Goal: Task Accomplishment & Management: Complete application form

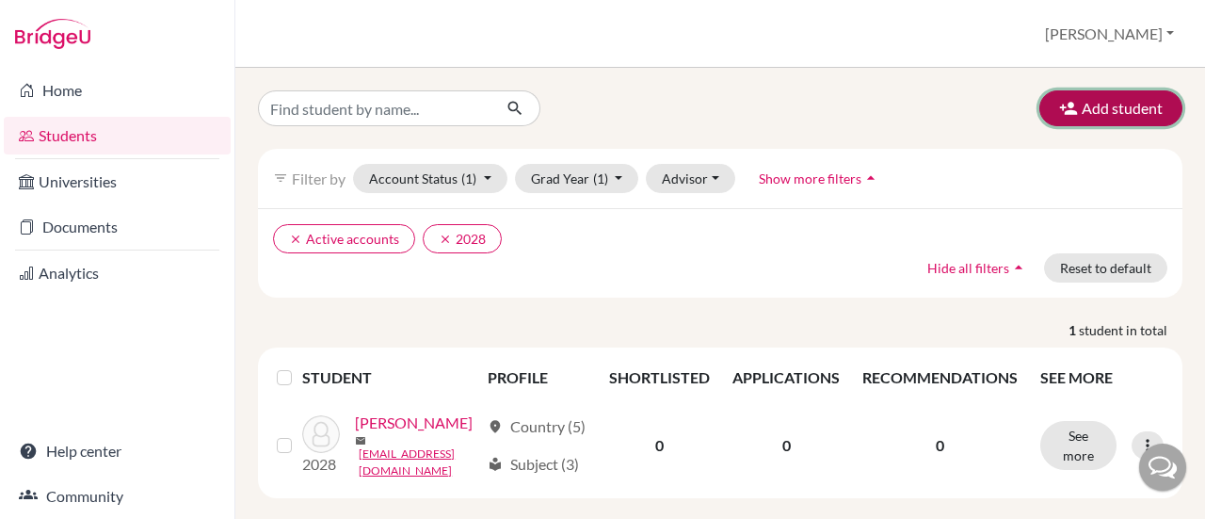
click at [1062, 105] on icon "button" at bounding box center [1068, 108] width 19 height 19
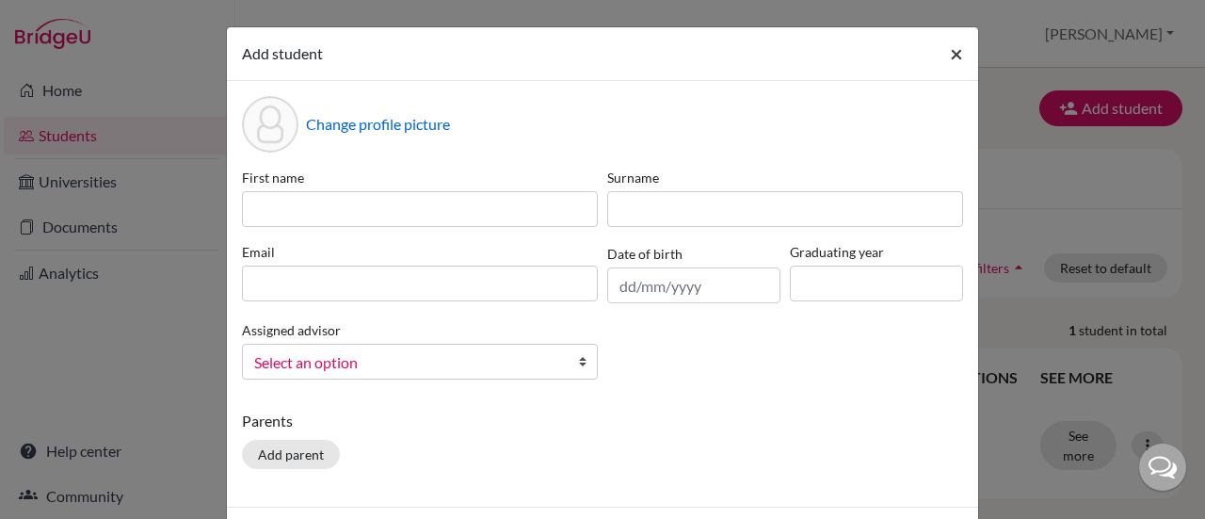
click at [950, 54] on span "×" at bounding box center [956, 53] width 13 height 27
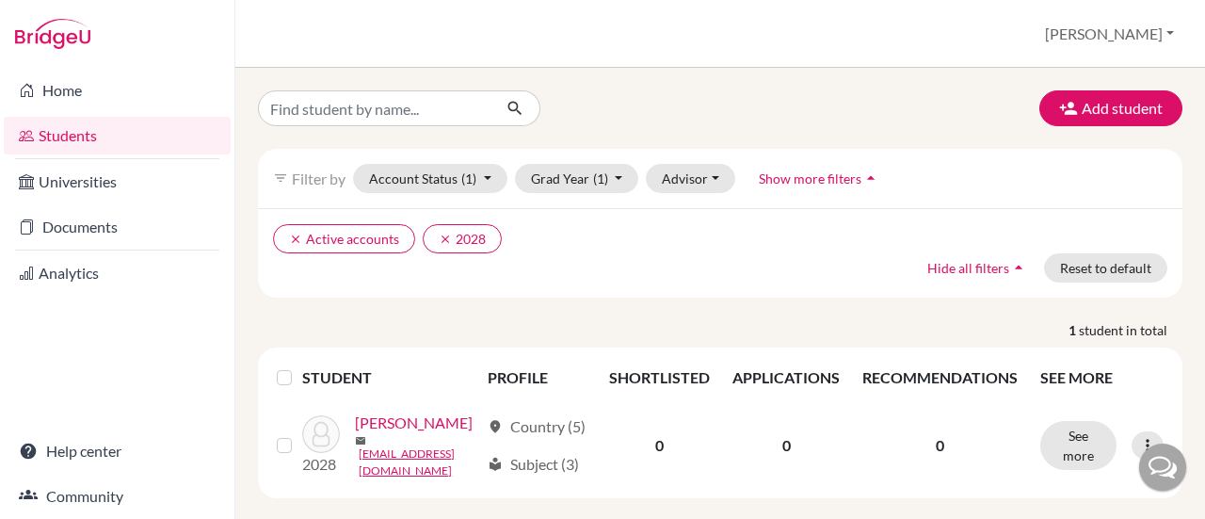
click at [59, 136] on link "Students" at bounding box center [117, 136] width 227 height 38
click at [1118, 28] on button "[PERSON_NAME]" at bounding box center [1109, 34] width 146 height 36
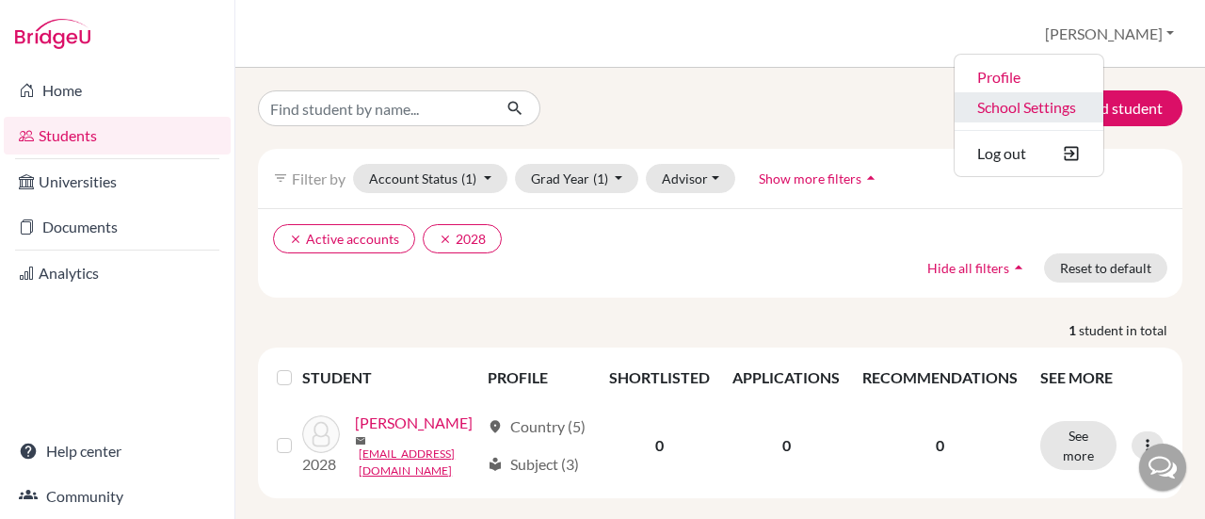
click at [1085, 108] on link "School Settings" at bounding box center [1028, 107] width 149 height 30
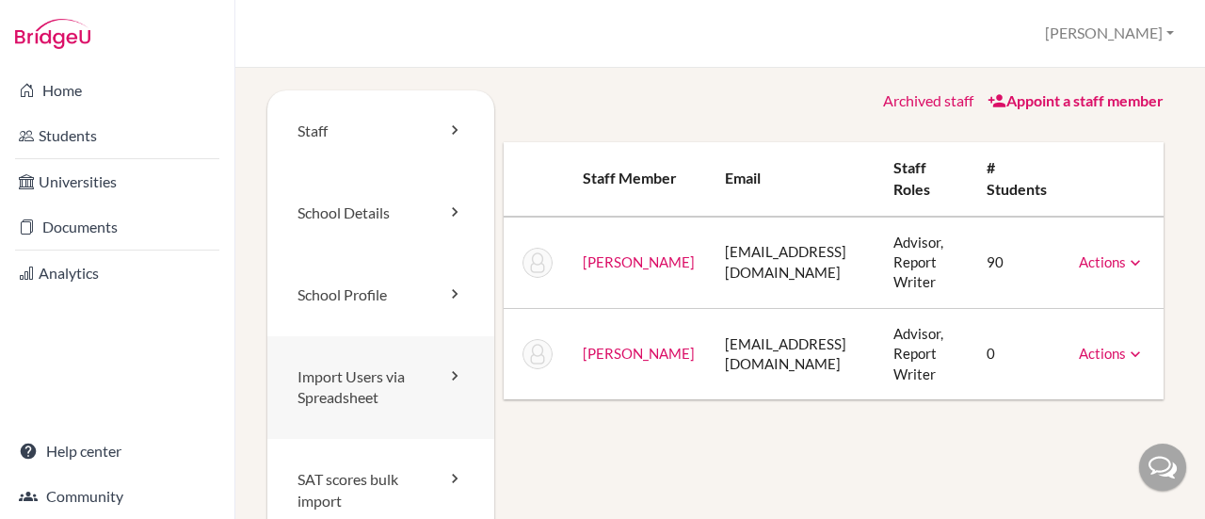
click at [392, 392] on link "Import Users via Spreadsheet" at bounding box center [380, 388] width 227 height 104
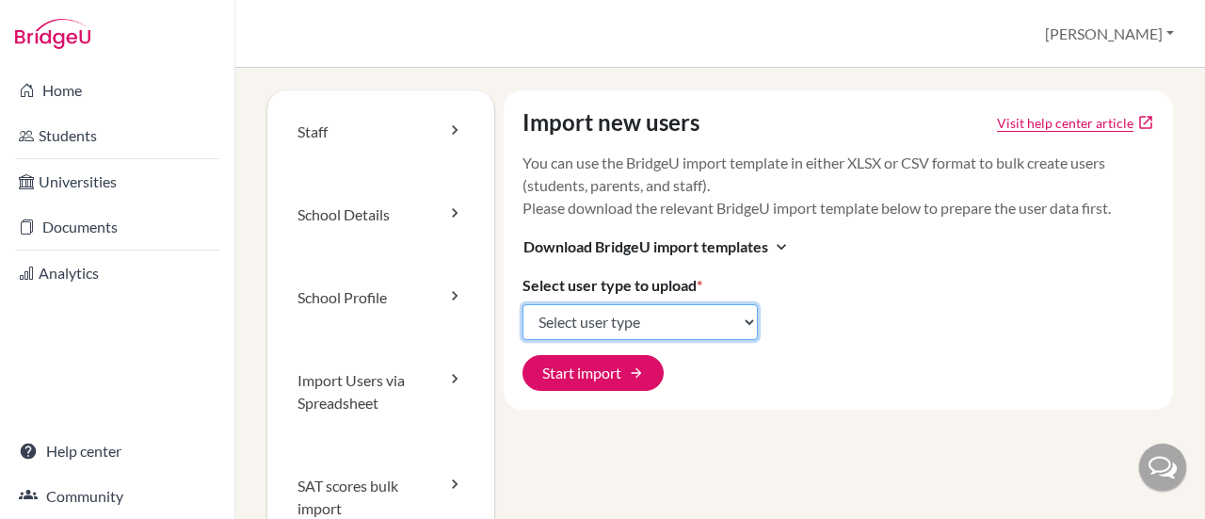
click at [734, 316] on select "Select user type Students Students and parents Parents Advisors Report writers" at bounding box center [639, 322] width 235 height 36
select select "students"
click at [522, 304] on select "Select user type Students Students and parents Parents Advisors Report writers" at bounding box center [639, 322] width 235 height 36
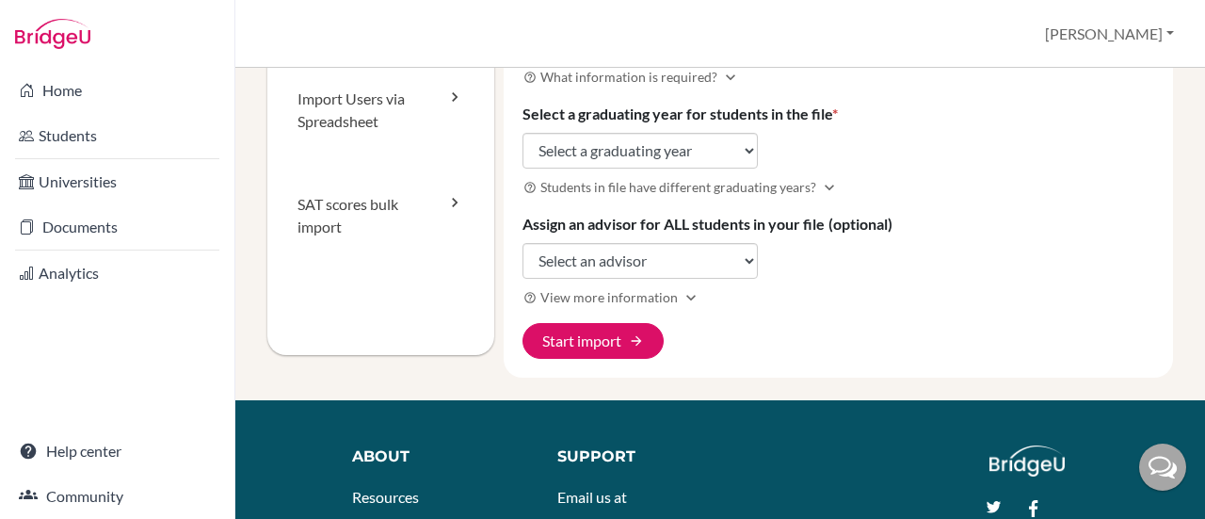
scroll to position [282, 0]
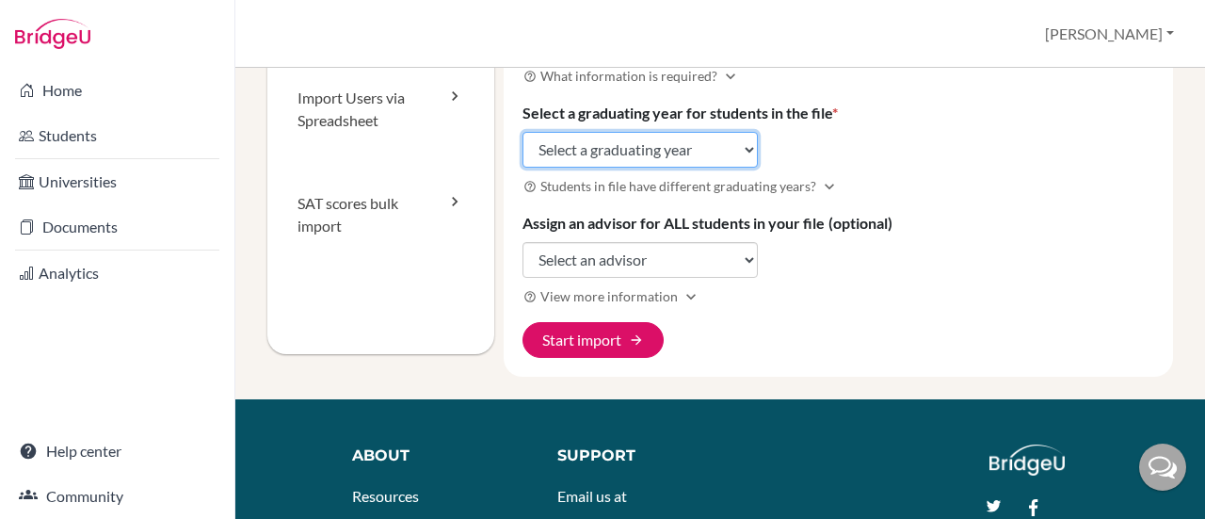
click at [744, 143] on select "Select a graduating year 2024 2025 2026 2027 2028 2029" at bounding box center [639, 150] width 235 height 36
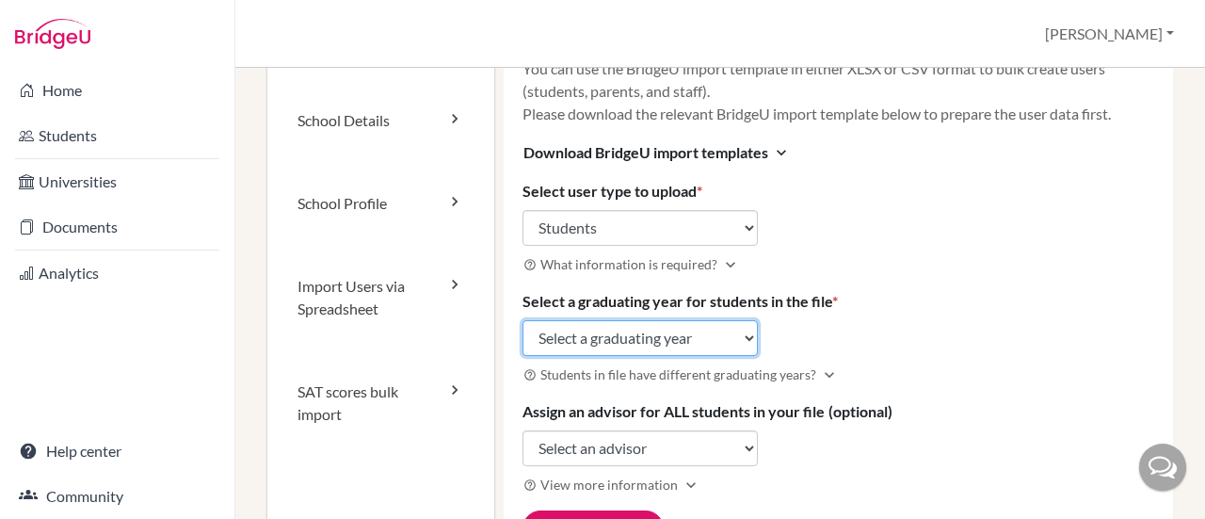
scroll to position [0, 0]
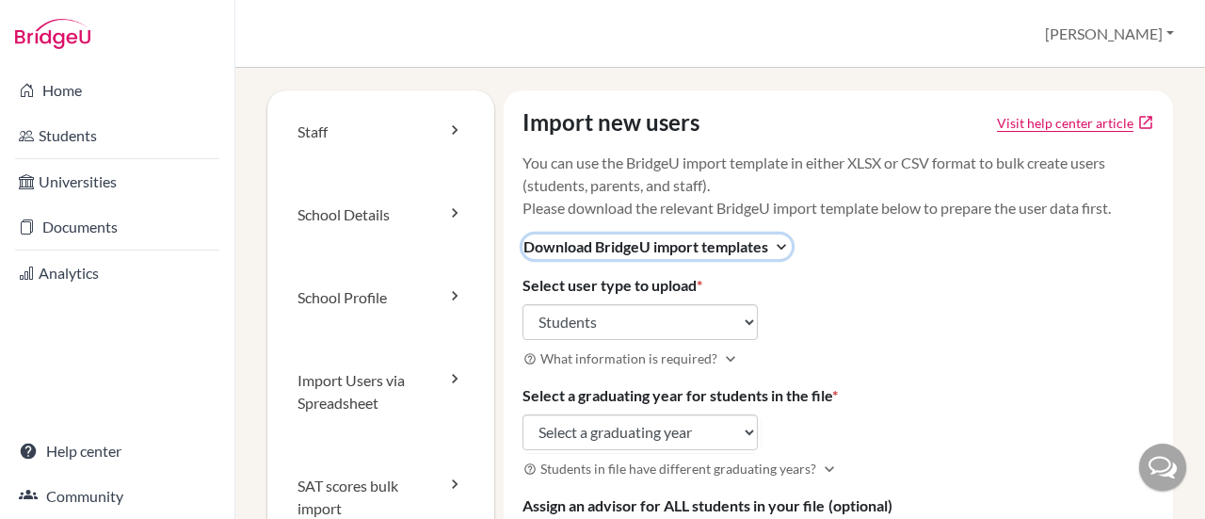
click at [784, 242] on icon "expand_more" at bounding box center [781, 246] width 19 height 19
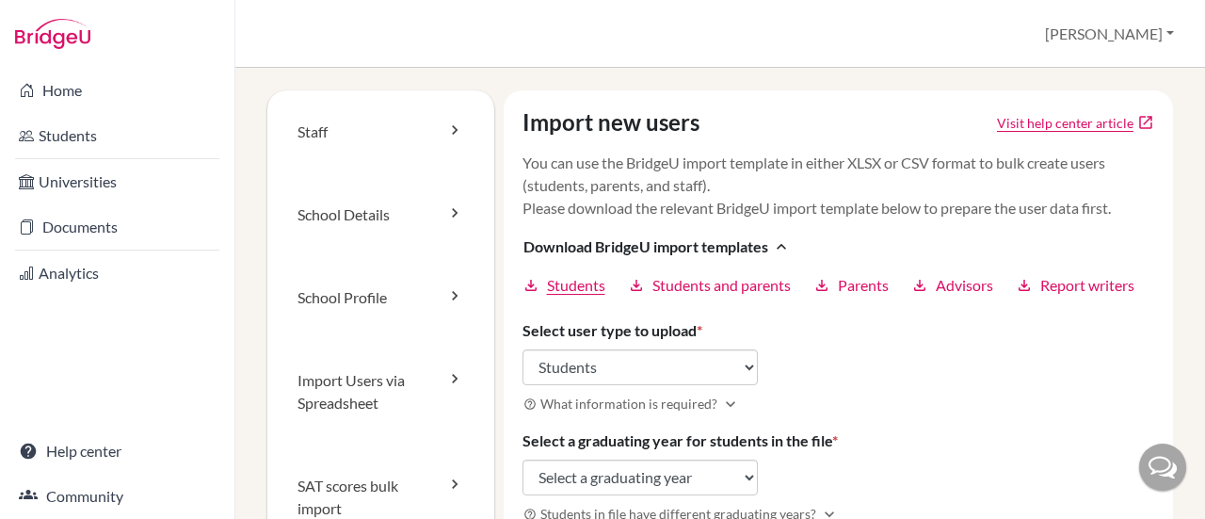
click at [557, 285] on span "Students" at bounding box center [576, 285] width 58 height 23
click at [547, 285] on span "Students" at bounding box center [576, 285] width 58 height 23
click at [599, 362] on select "Select user type Students Students and parents Parents Advisors Report writers" at bounding box center [639, 367] width 235 height 36
click at [522, 349] on select "Select user type Students Students and parents Parents Advisors Report writers" at bounding box center [639, 367] width 235 height 36
click at [855, 366] on div "Import new users Visit help center article open_in_new You can use the BridgeU …" at bounding box center [839, 397] width 670 height 614
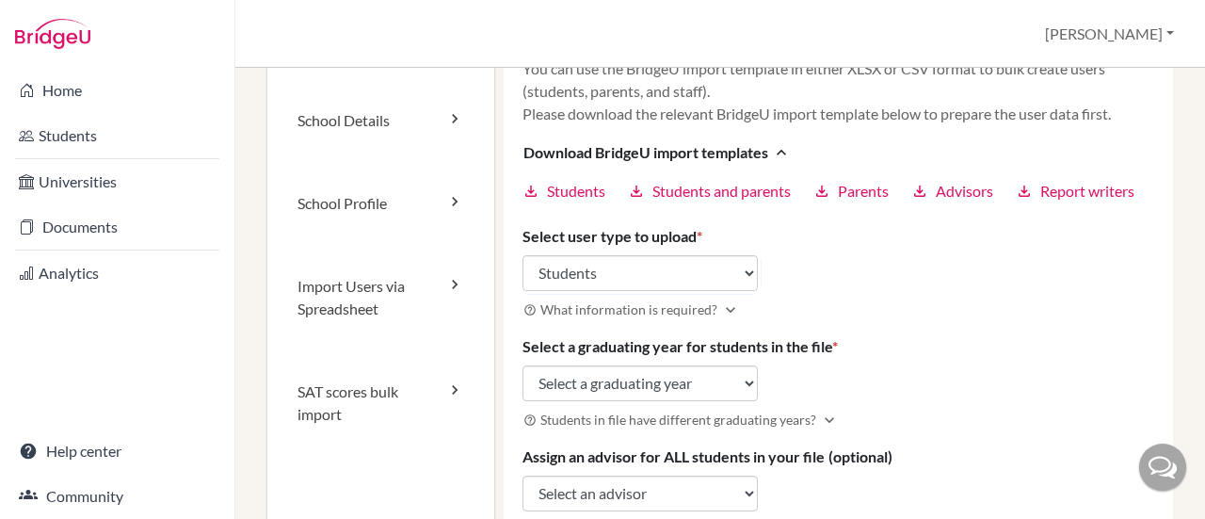
scroll to position [188, 0]
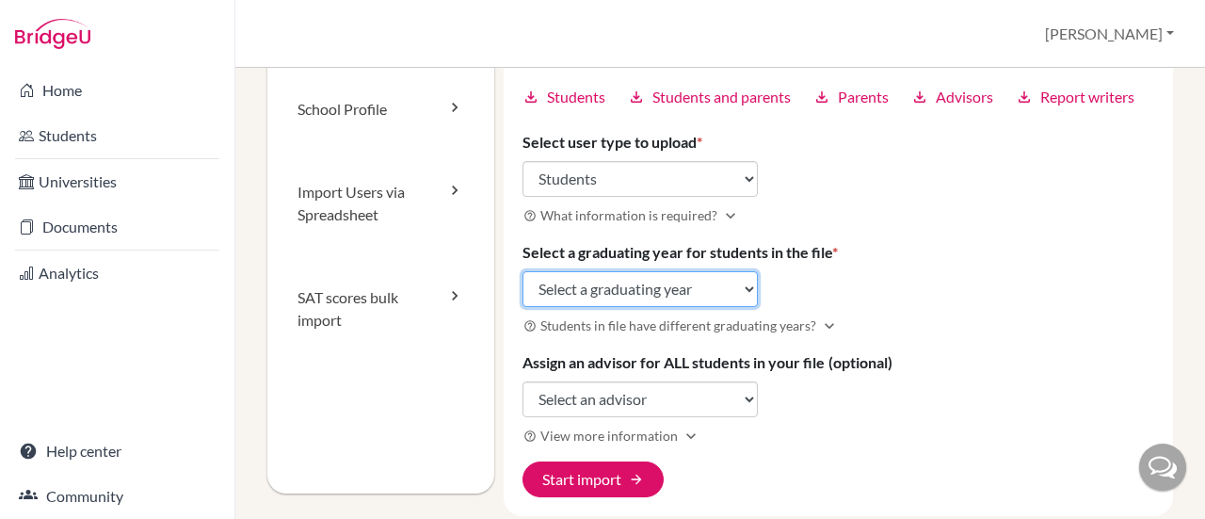
click at [673, 284] on select "Select a graduating year [DATE] 2025 2026 2027 2028 2029" at bounding box center [639, 289] width 235 height 36
select select "2029"
click at [522, 271] on select "Select a graduating year [DATE] 2025 2026 2027 2028 2029" at bounding box center [639, 289] width 235 height 36
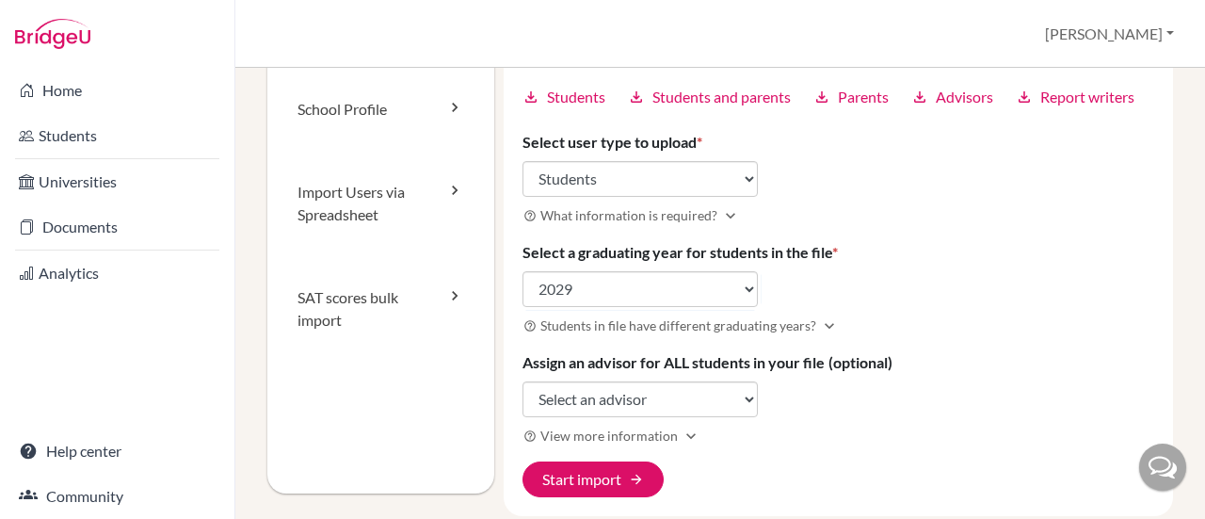
click at [904, 287] on div "Import new users Visit help center article open_in_new You can use the BridgeU …" at bounding box center [839, 209] width 670 height 614
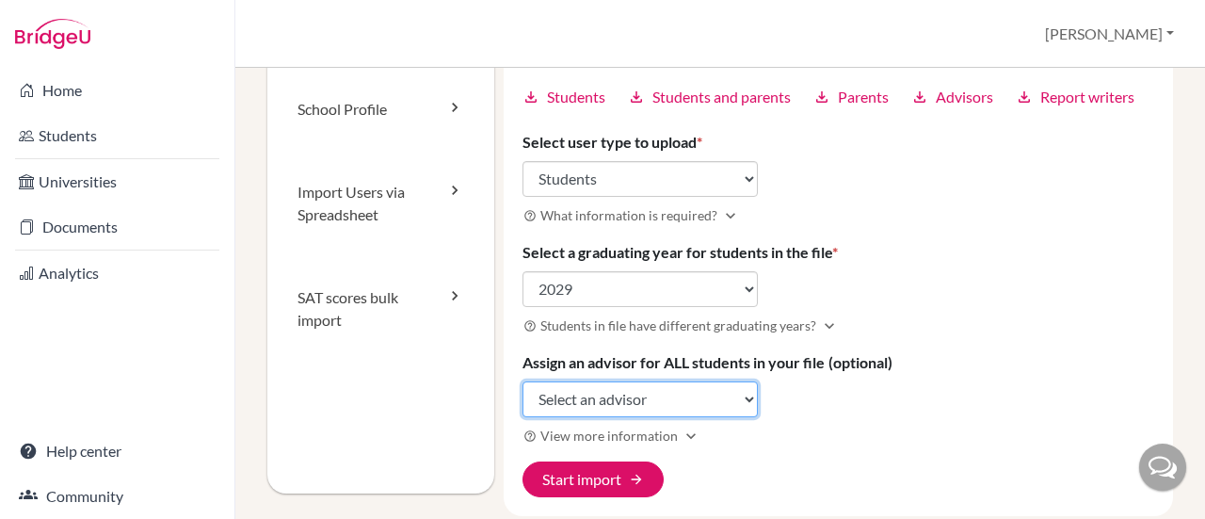
click at [744, 397] on select "Select an advisor [PERSON_NAME] [PERSON_NAME]" at bounding box center [639, 399] width 235 height 36
select select "367579"
click at [522, 381] on select "Select an advisor [PERSON_NAME] [PERSON_NAME]" at bounding box center [639, 399] width 235 height 36
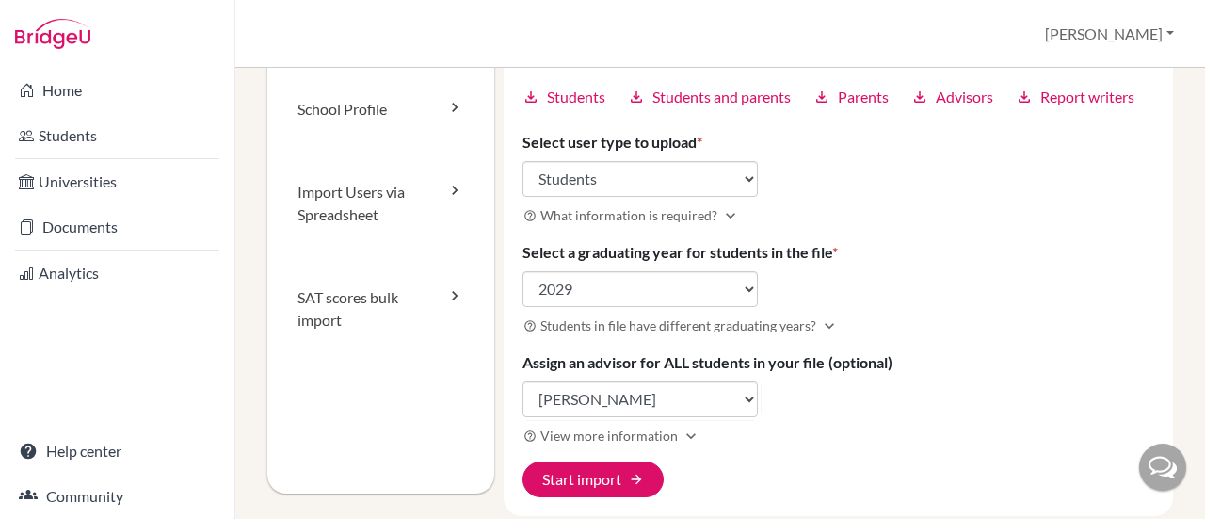
click at [829, 406] on div "Import new users Visit help center article open_in_new You can use the BridgeU …" at bounding box center [839, 209] width 670 height 614
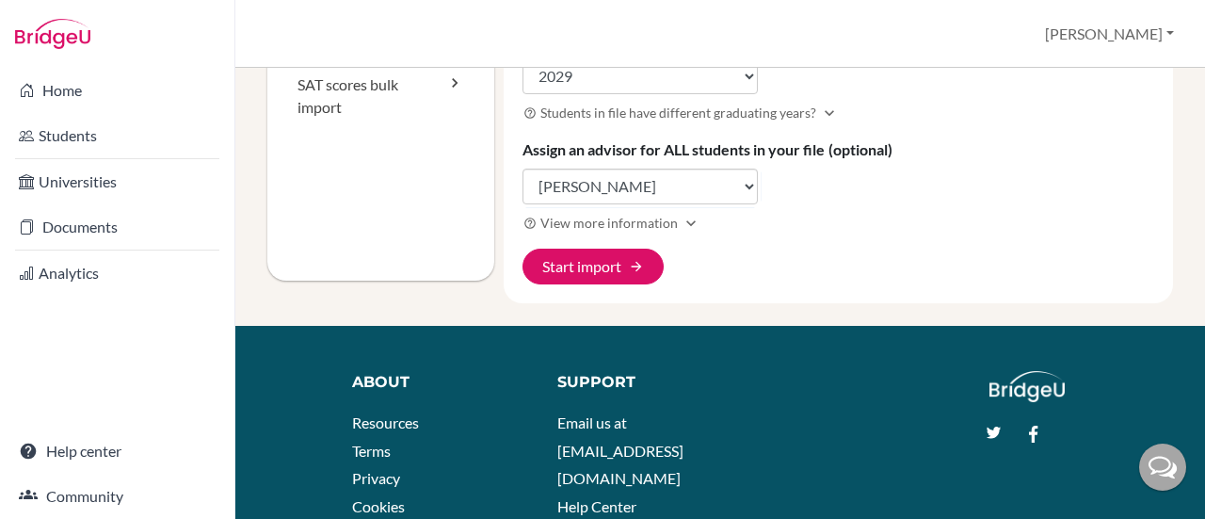
scroll to position [471, 0]
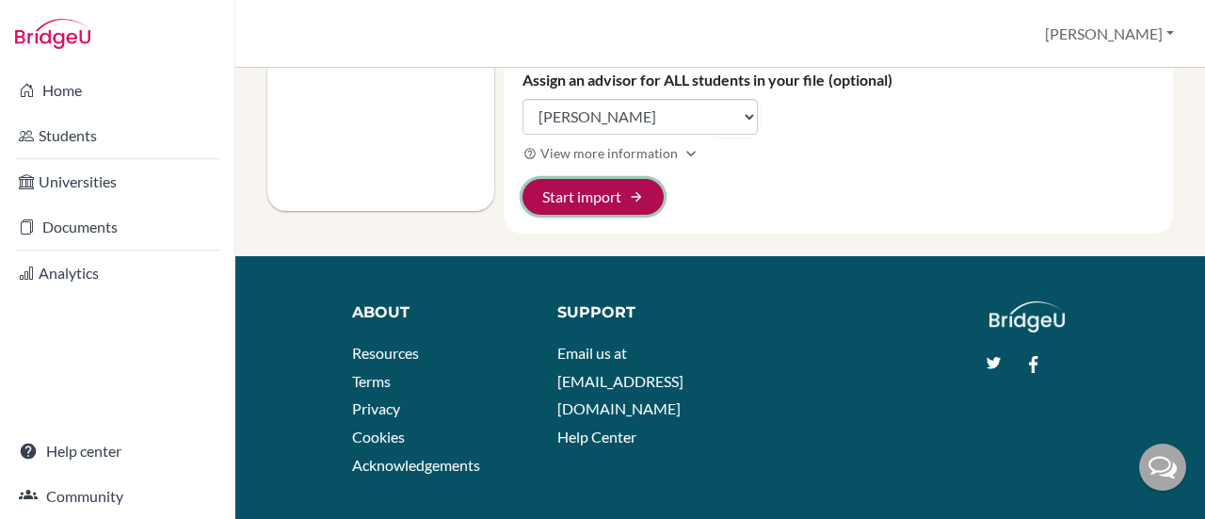
click at [593, 193] on button "Start import arrow_forward" at bounding box center [592, 197] width 141 height 36
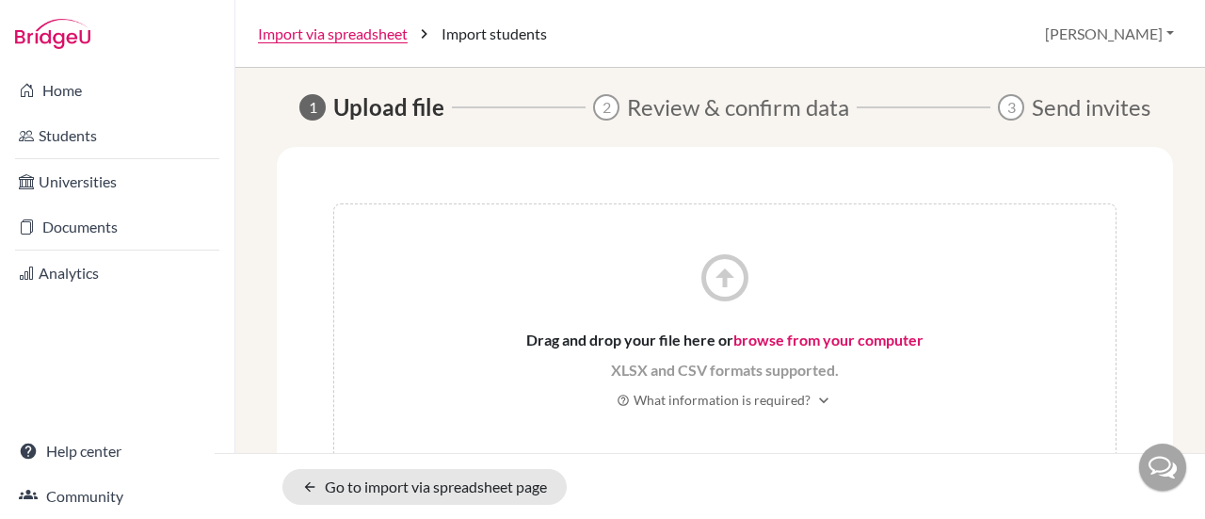
click at [808, 340] on link "browse from your computer" at bounding box center [828, 339] width 190 height 18
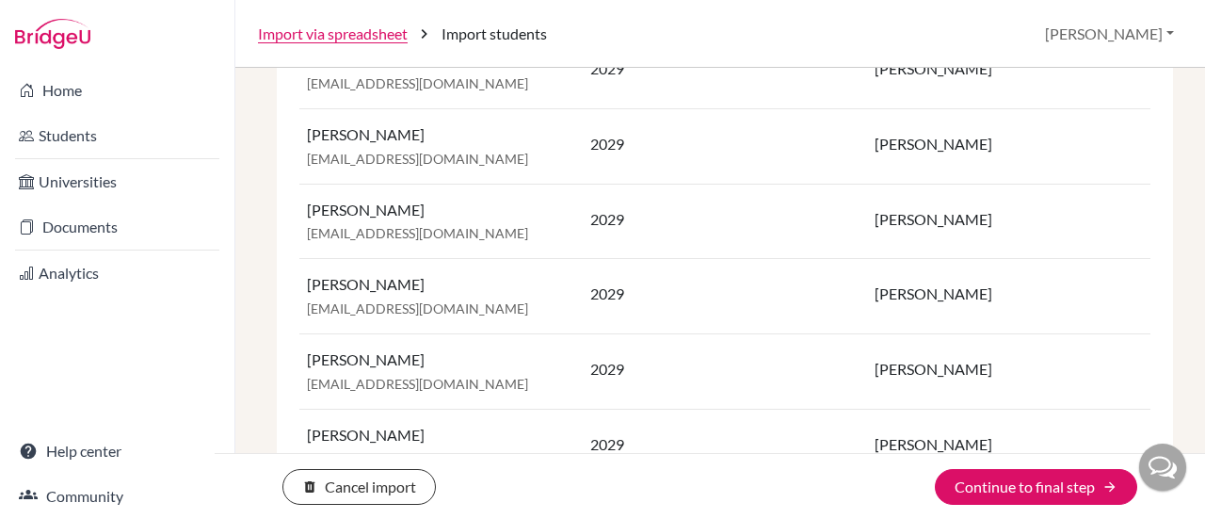
scroll to position [1325, 0]
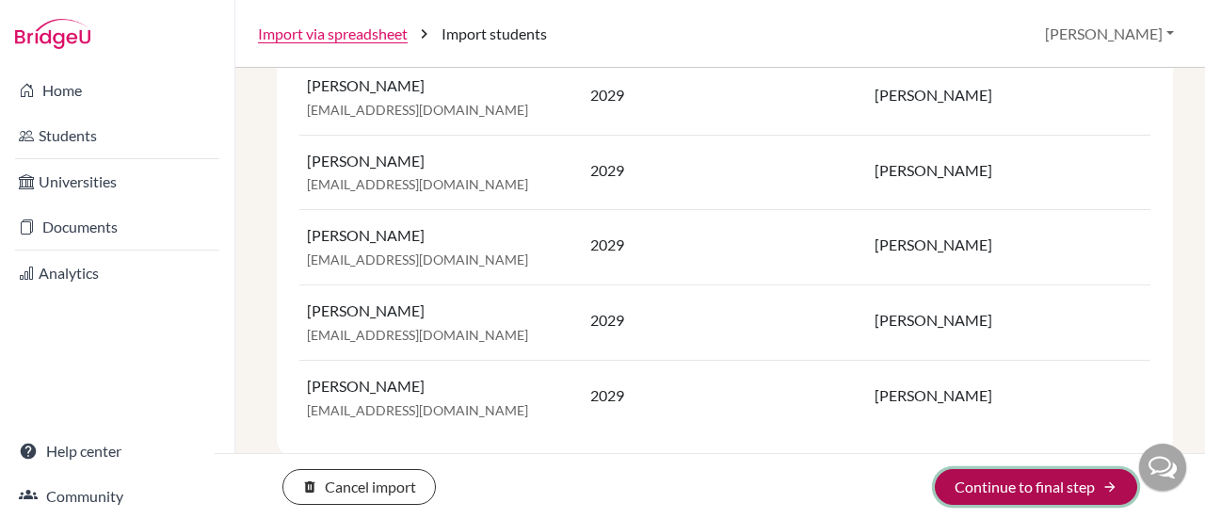
click at [1031, 486] on button "Continue to final step arrow_forward" at bounding box center [1036, 487] width 202 height 36
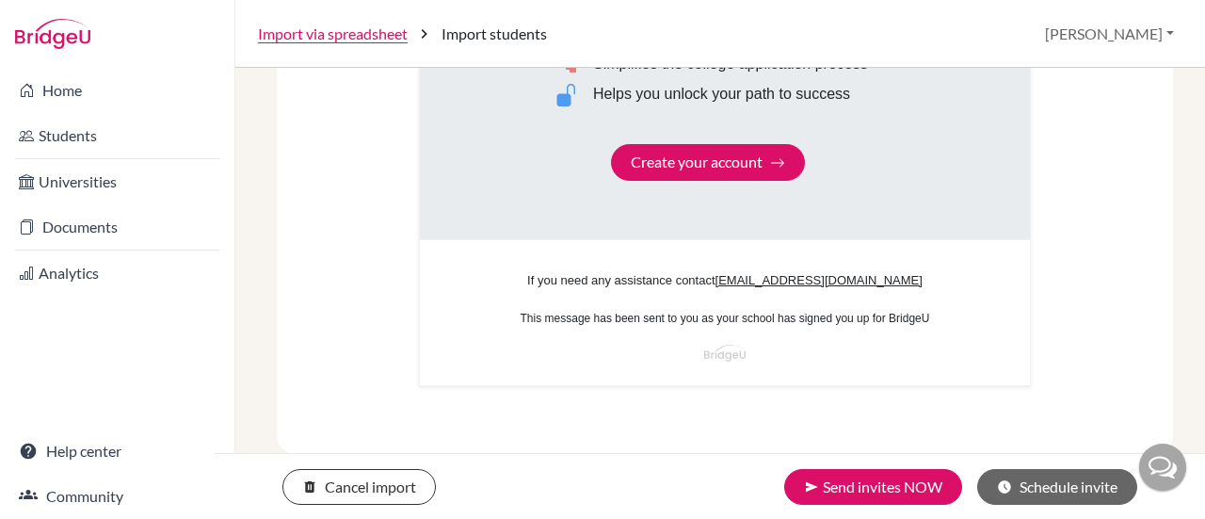
scroll to position [1336, 0]
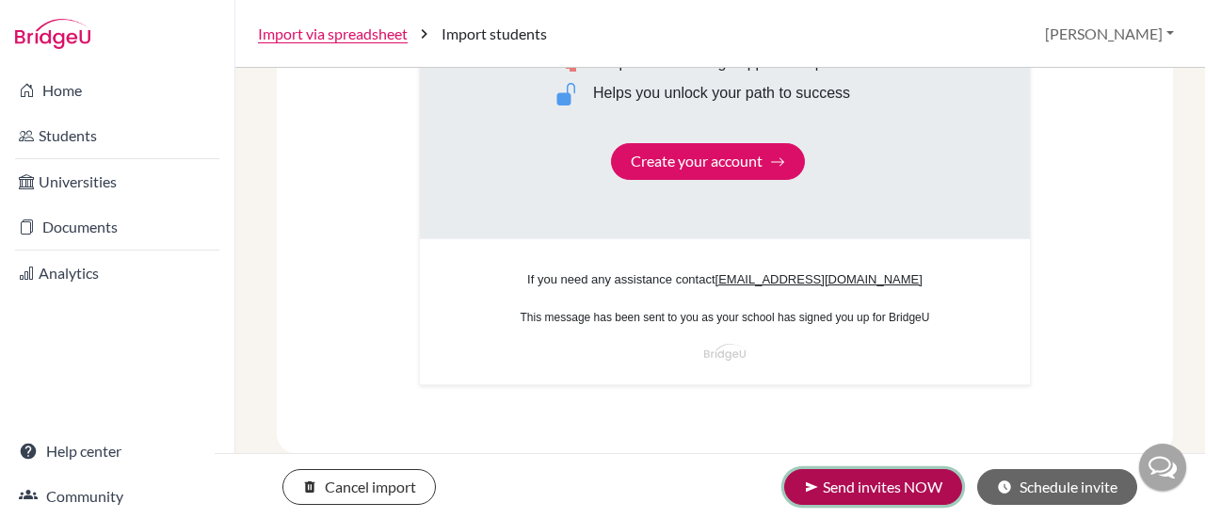
click at [880, 488] on button "send Send invites NOW" at bounding box center [873, 487] width 178 height 36
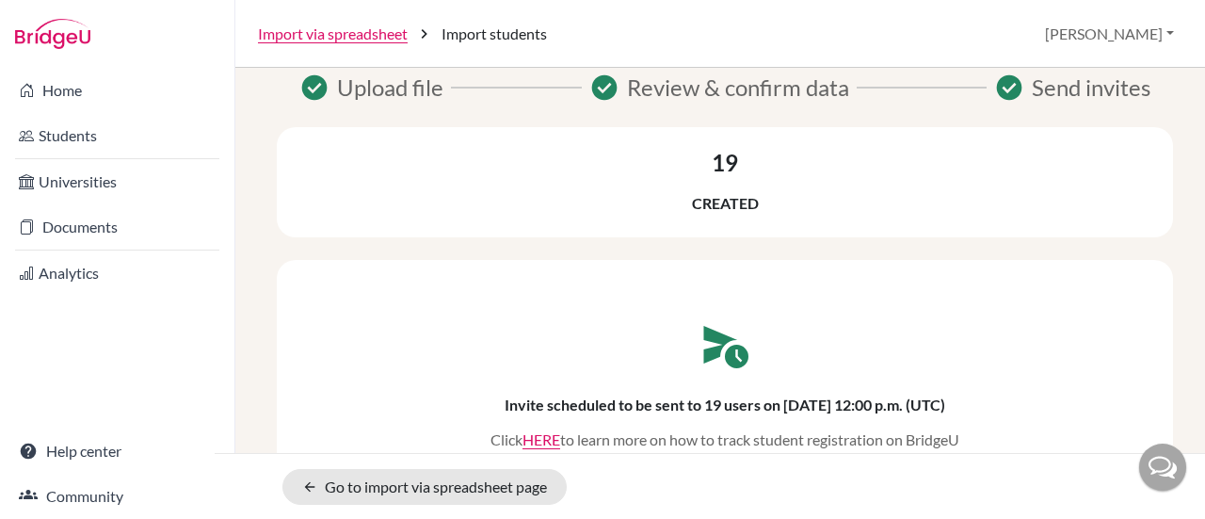
scroll to position [30, 0]
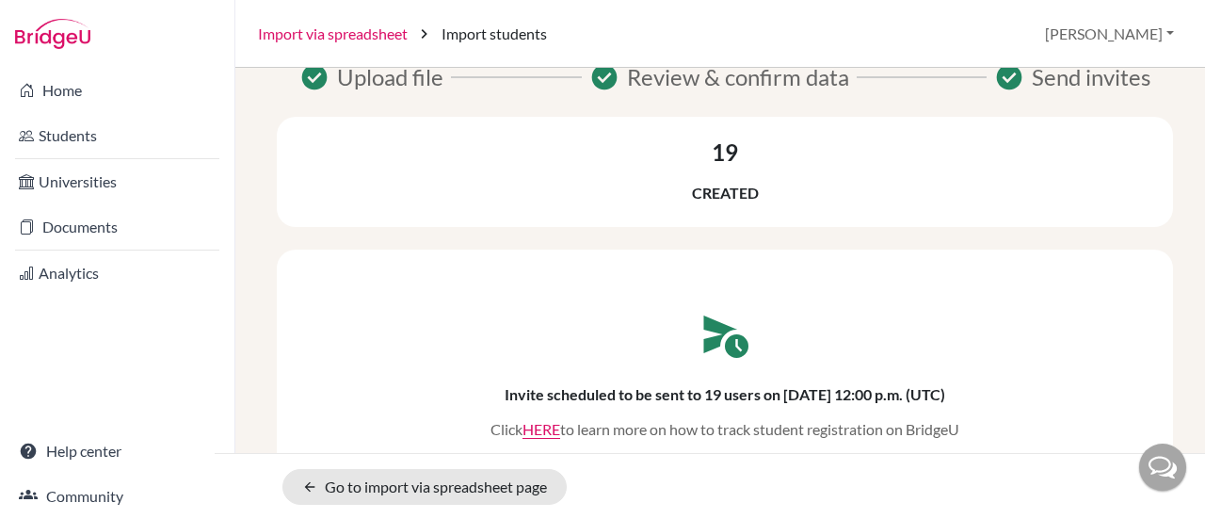
click at [332, 35] on link "Import via spreadsheet" at bounding box center [333, 34] width 150 height 23
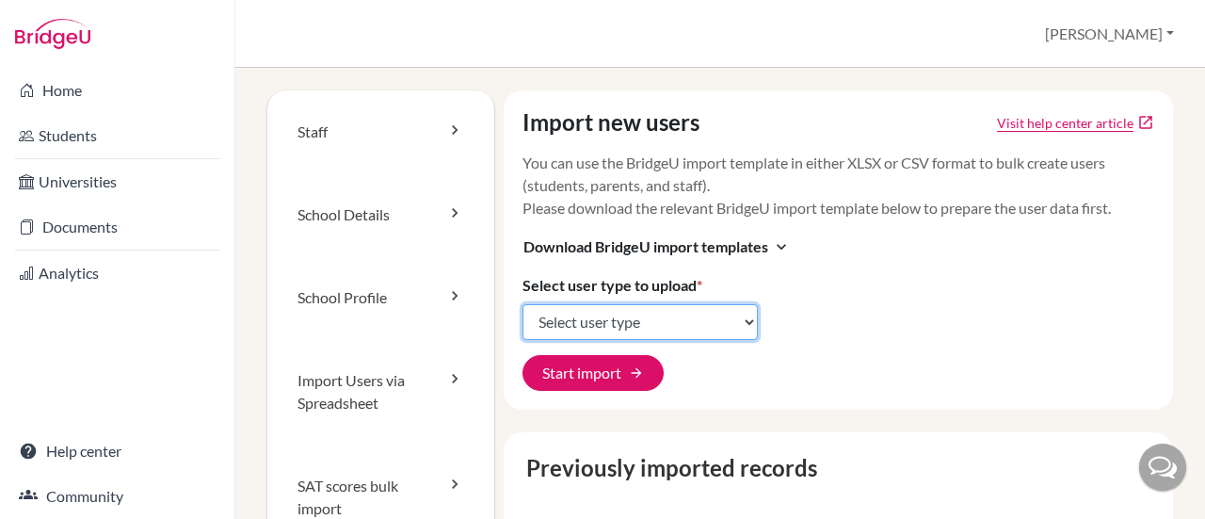
click at [740, 321] on select "Select user type Students Students and parents Parents Advisors Report writers" at bounding box center [639, 322] width 235 height 36
select select "students"
click at [522, 304] on select "Select user type Students Students and parents Parents Advisors Report writers" at bounding box center [639, 322] width 235 height 36
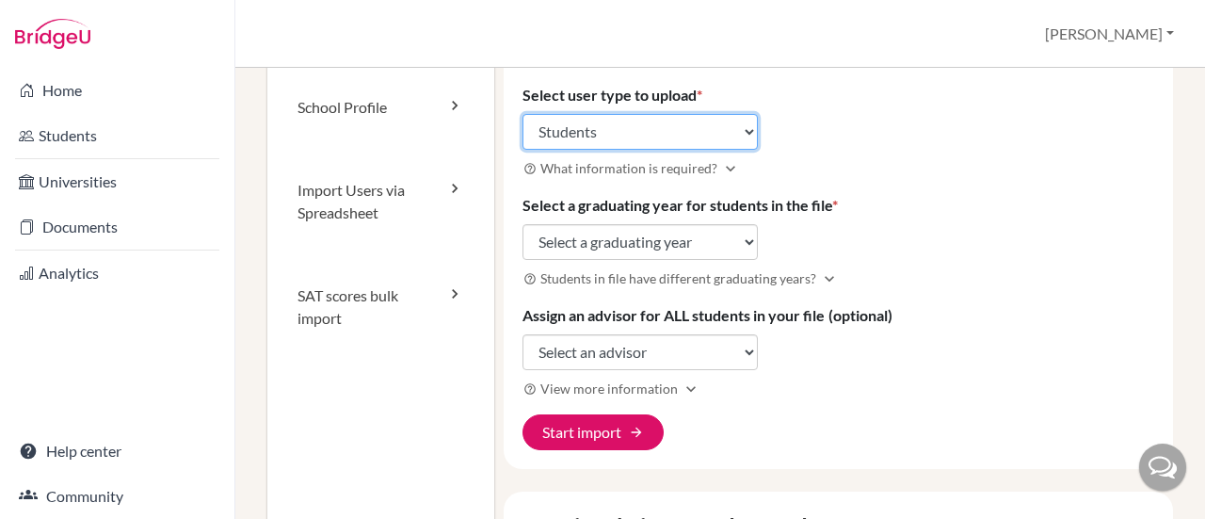
scroll to position [282, 0]
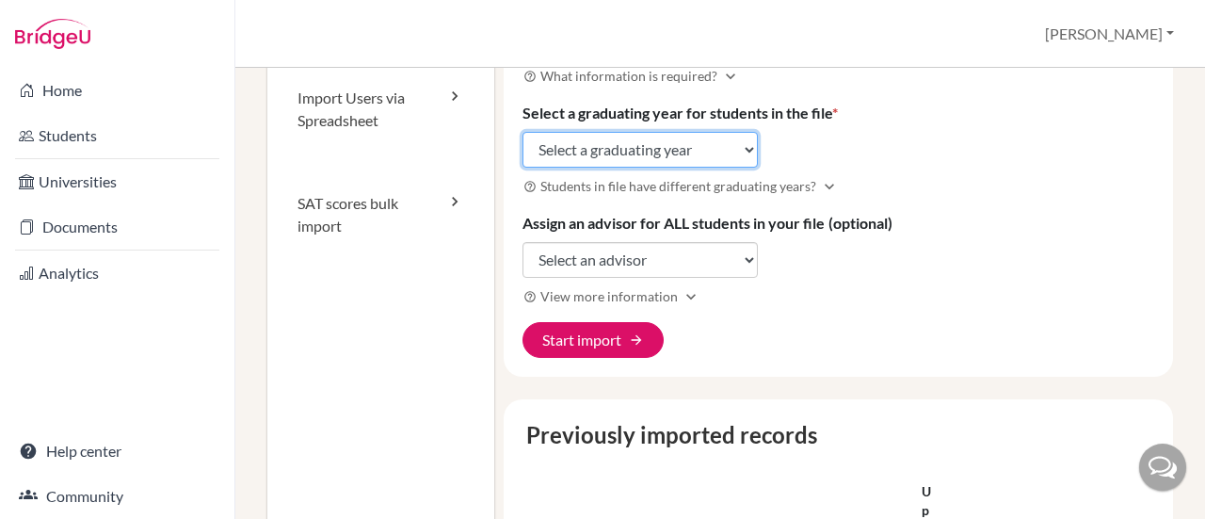
click at [750, 154] on select "Select a graduating year [DATE] 2025 2026 2027 2028 2029" at bounding box center [639, 150] width 235 height 36
select select "2028"
click at [522, 132] on select "Select a graduating year 2024 2025 2026 2027 2028 2029" at bounding box center [639, 150] width 235 height 36
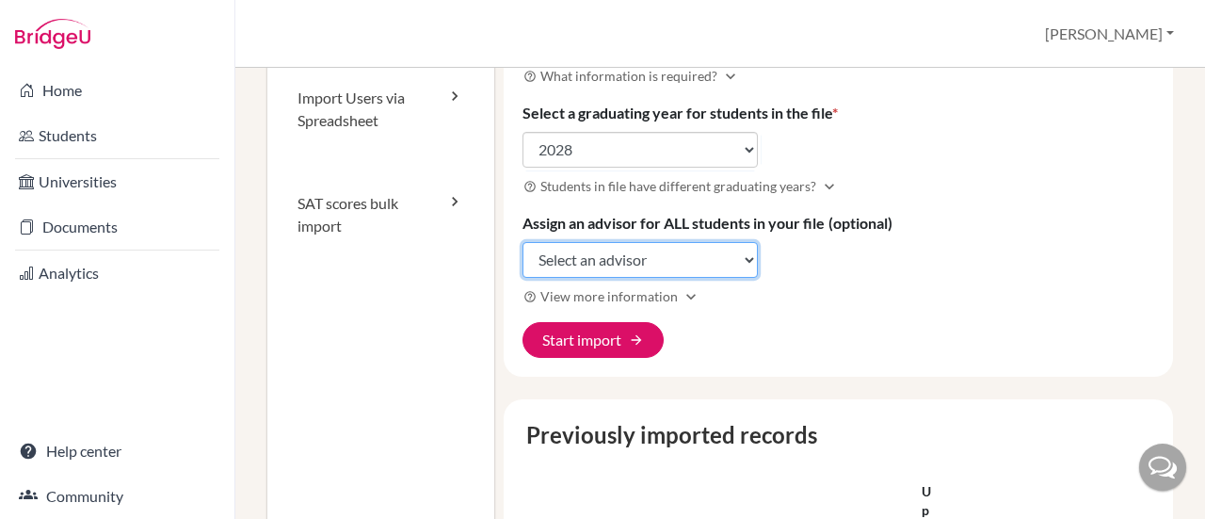
click at [646, 259] on select "Select an advisor Alicia Góngora Carlos Ordoñez" at bounding box center [639, 260] width 235 height 36
select select "367579"
click at [522, 242] on select "Select an advisor Alicia Góngora Carlos Ordoñez" at bounding box center [639, 260] width 235 height 36
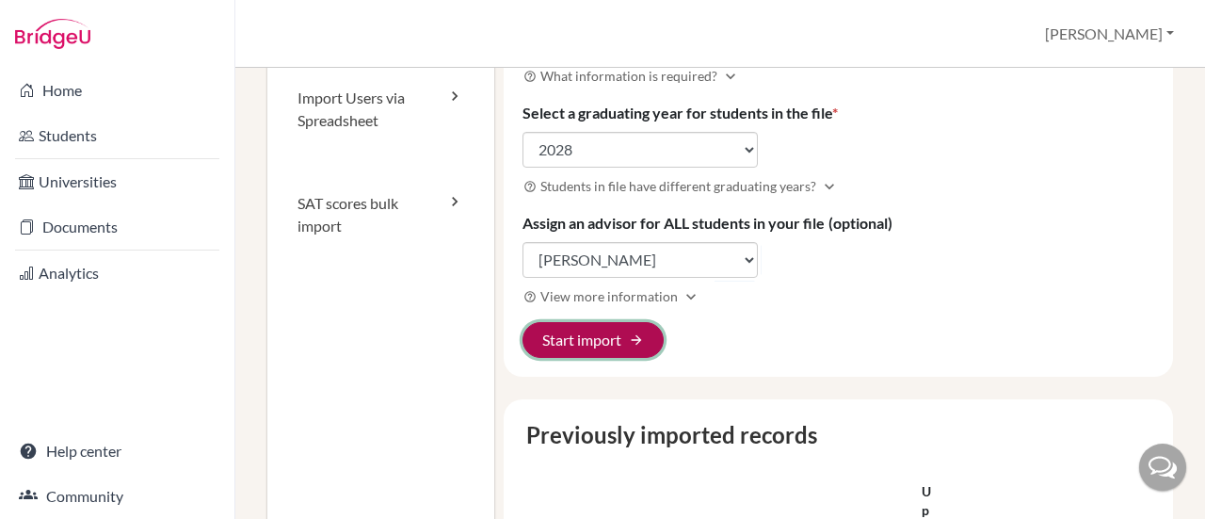
click at [639, 332] on span "arrow_forward" at bounding box center [636, 339] width 15 height 15
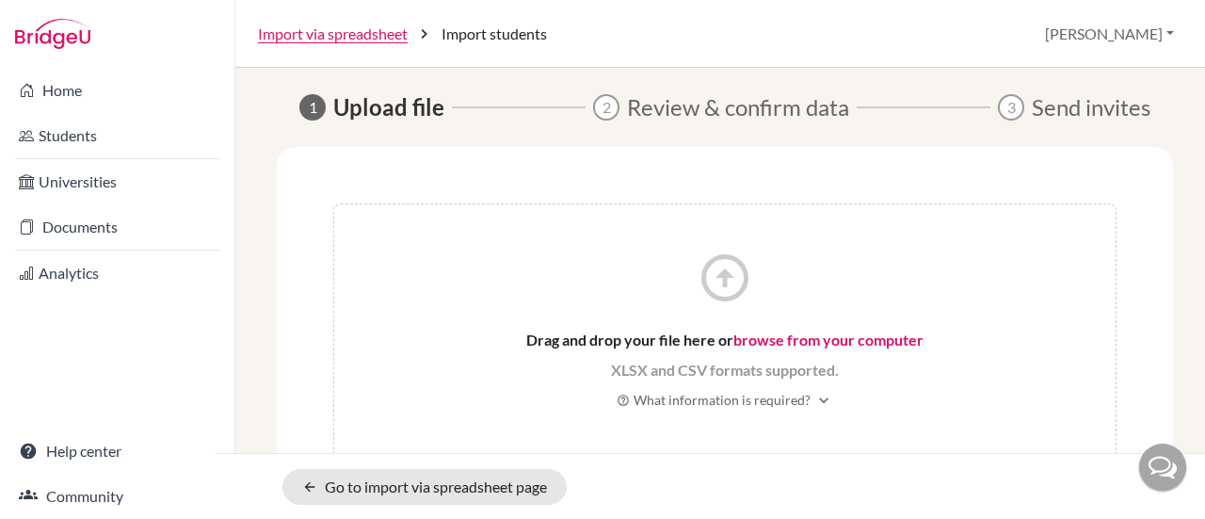
click at [794, 333] on link "browse from your computer" at bounding box center [828, 339] width 190 height 18
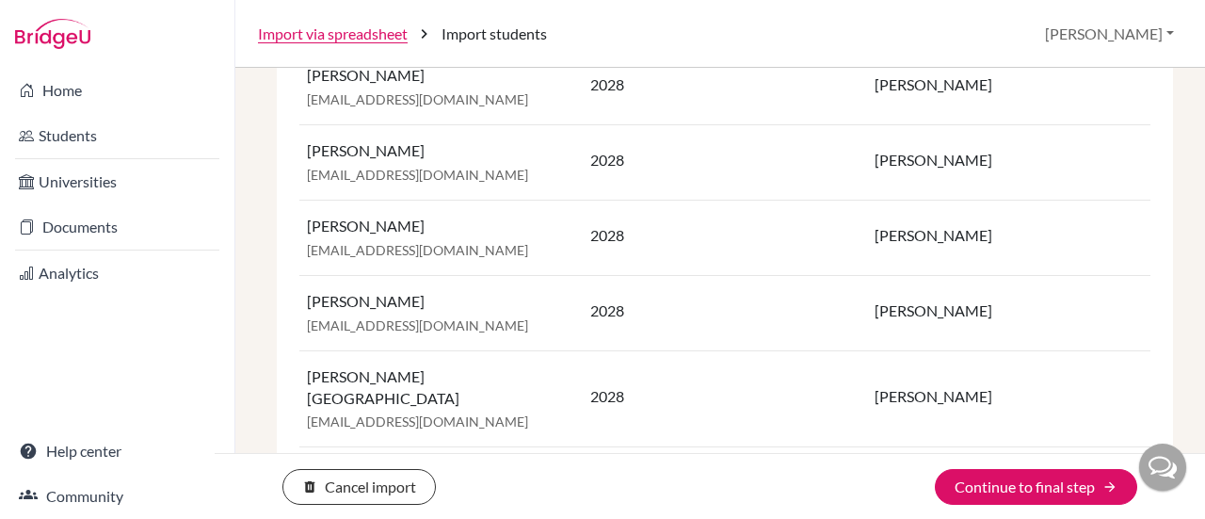
scroll to position [1476, 0]
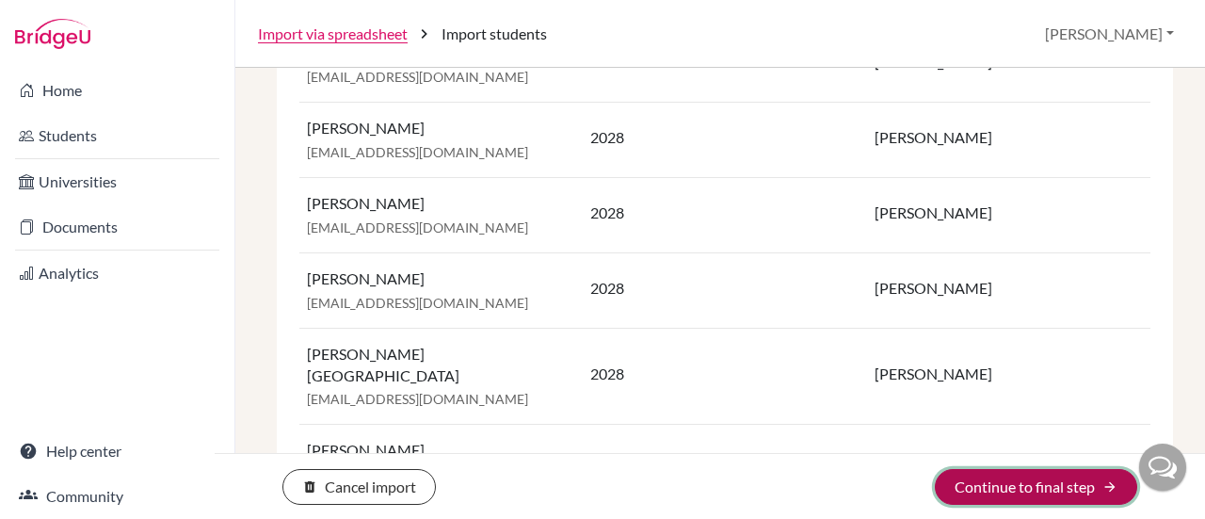
click at [1062, 494] on button "Continue to final step arrow_forward" at bounding box center [1036, 487] width 202 height 36
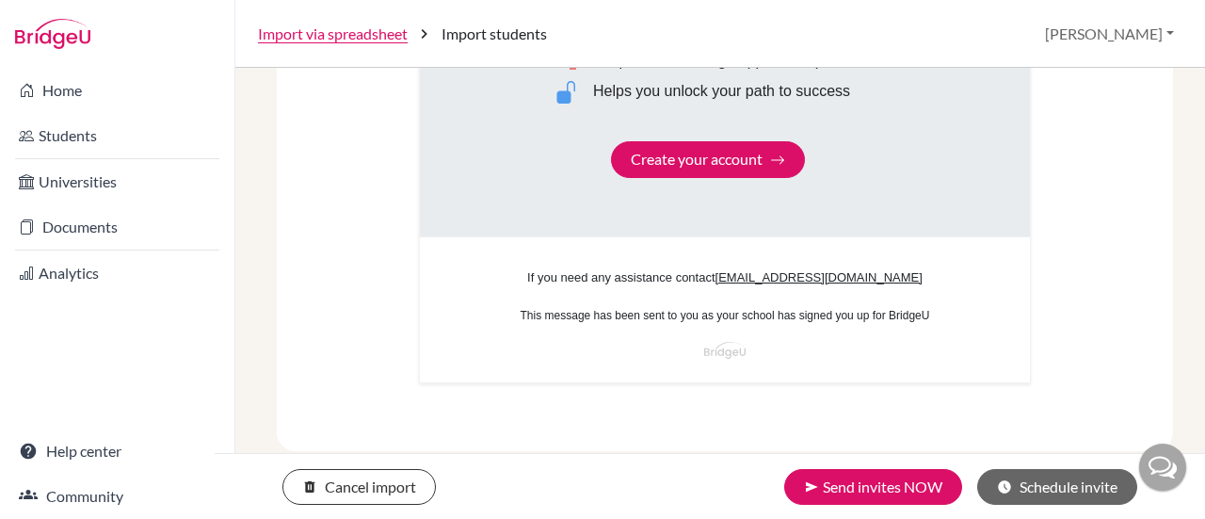
scroll to position [1336, 0]
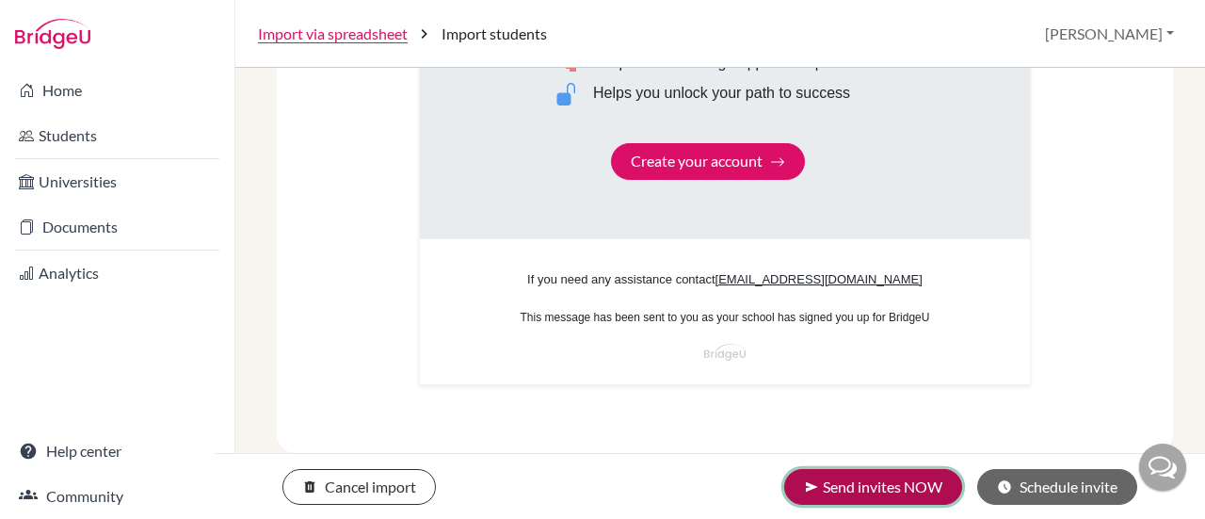
click at [905, 489] on button "send Send invites NOW" at bounding box center [873, 487] width 178 height 36
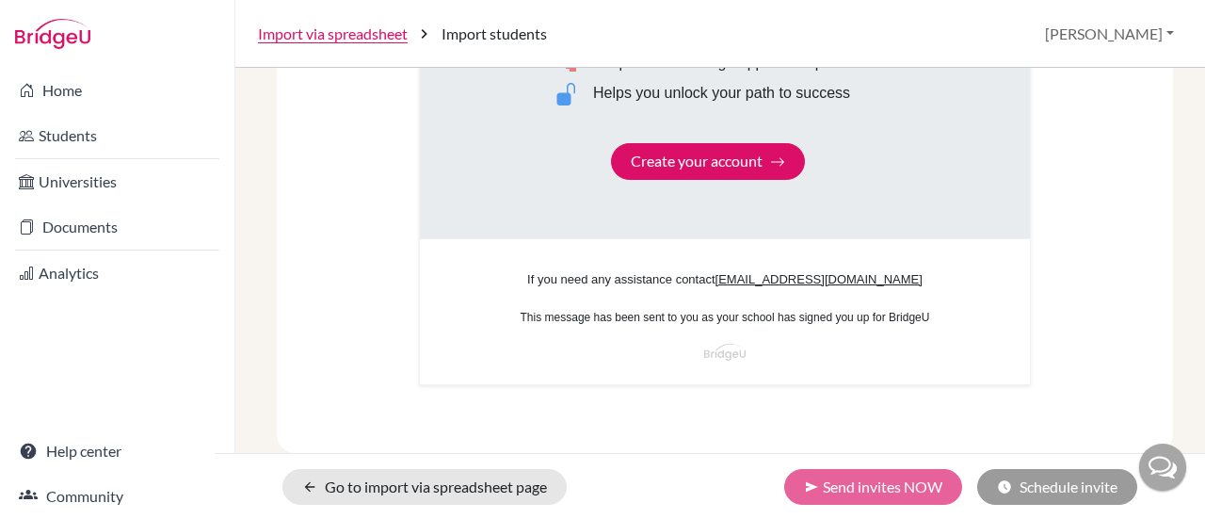
scroll to position [30, 0]
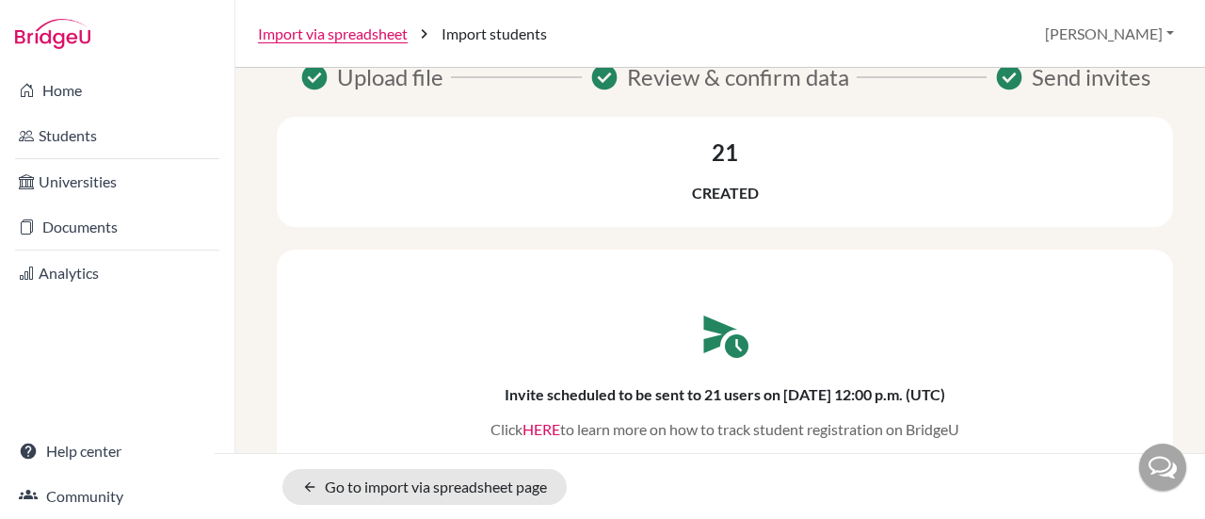
click at [536, 430] on link "HERE" at bounding box center [541, 429] width 38 height 18
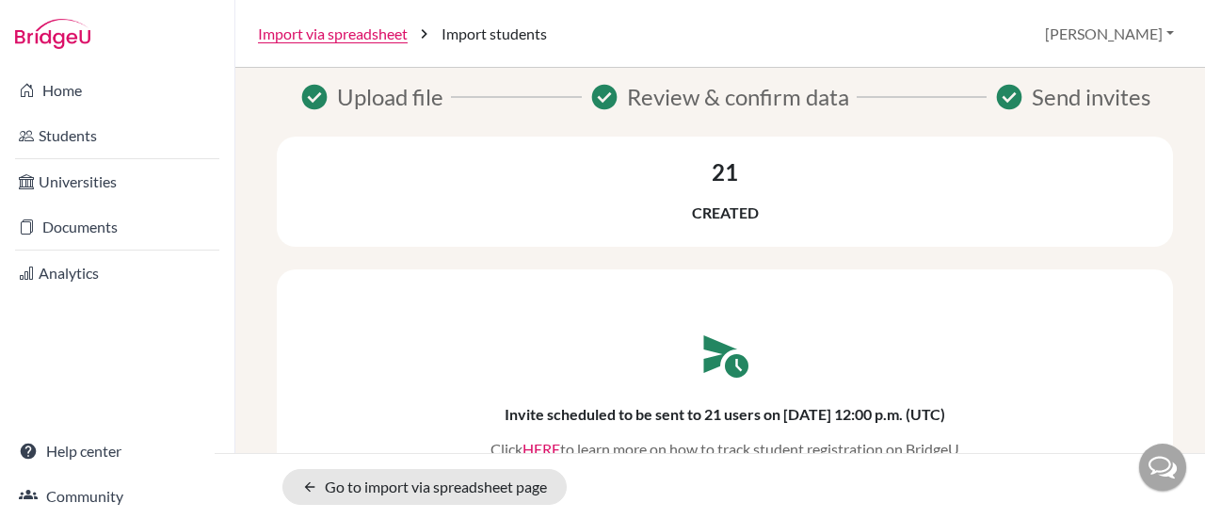
scroll to position [0, 0]
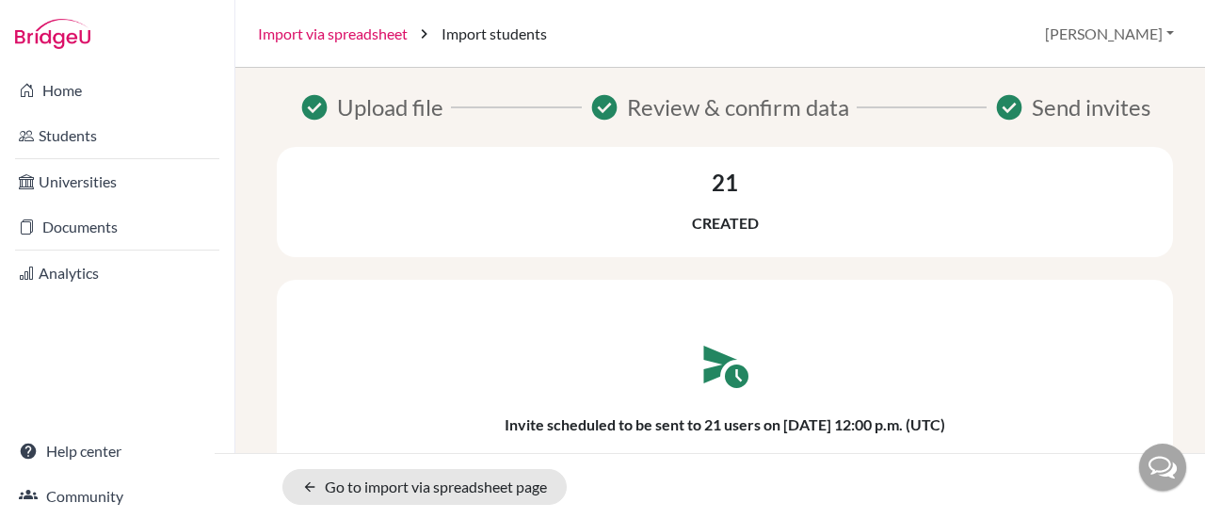
click at [338, 36] on link "Import via spreadsheet" at bounding box center [333, 34] width 150 height 23
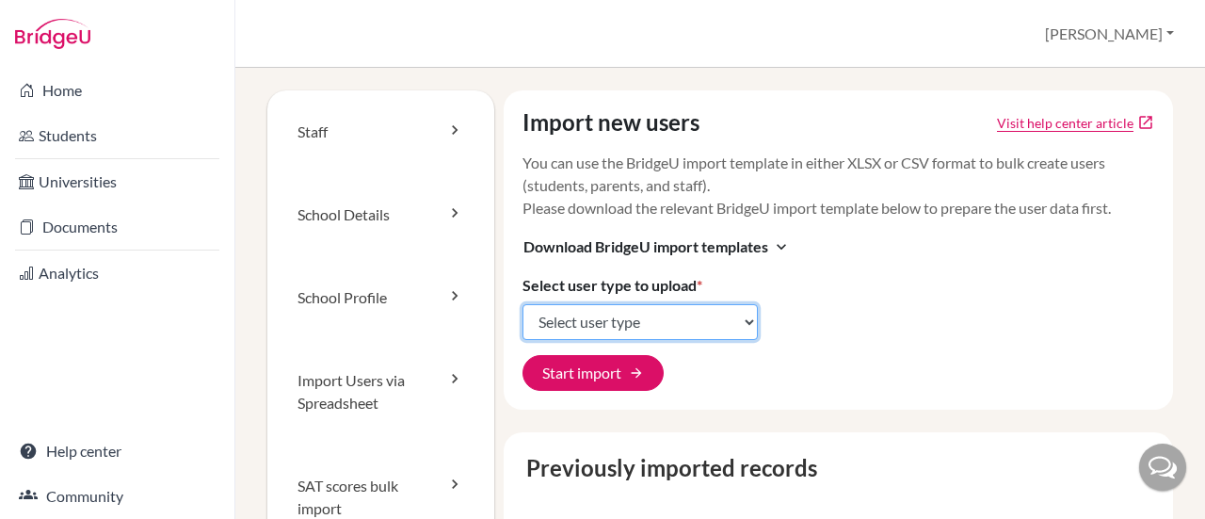
click at [730, 316] on select "Select user type Students Students and parents Parents Advisors Report writers" at bounding box center [639, 322] width 235 height 36
select select "students"
click at [522, 304] on select "Select user type Students Students and parents Parents Advisors Report writers" at bounding box center [639, 322] width 235 height 36
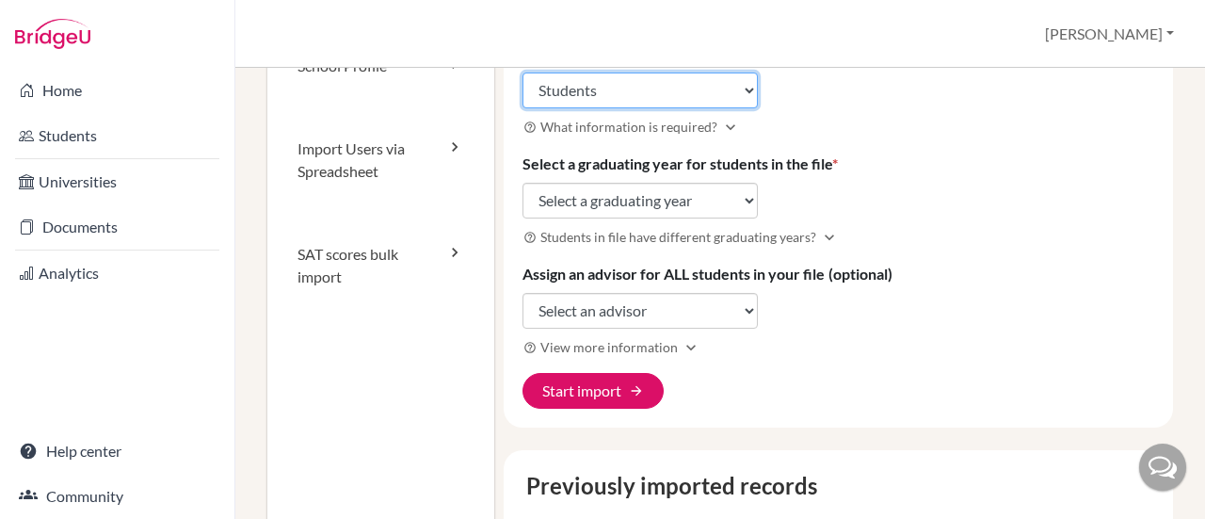
scroll to position [282, 0]
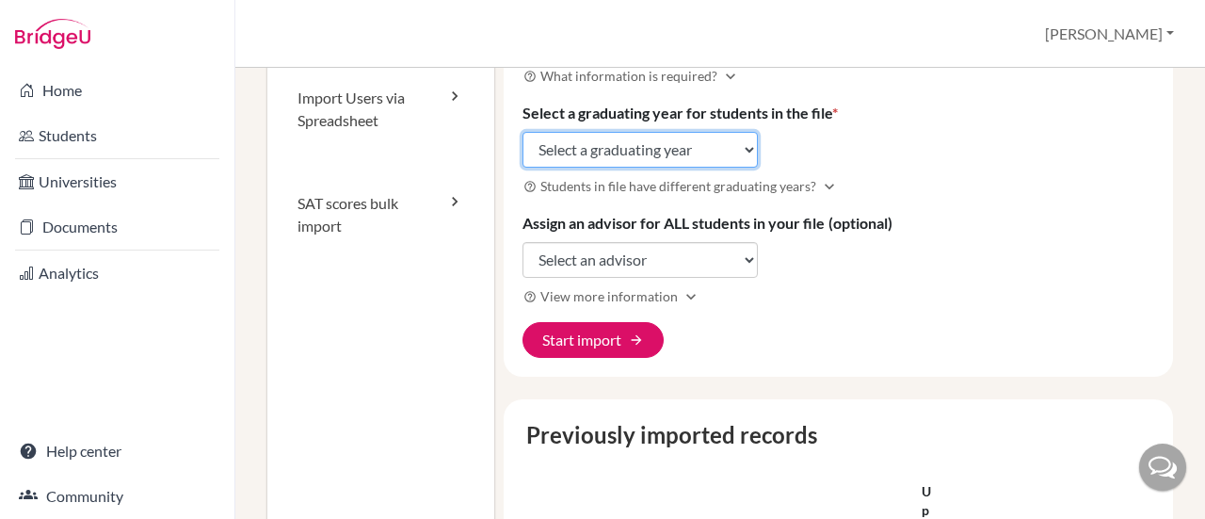
click at [732, 144] on select "Select a graduating year [DATE] 2025 2026 2027 2028 2029" at bounding box center [639, 150] width 235 height 36
click at [920, 126] on div "Import new users Visit help center article open_in_new You can use the BridgeU …" at bounding box center [839, 92] width 670 height 569
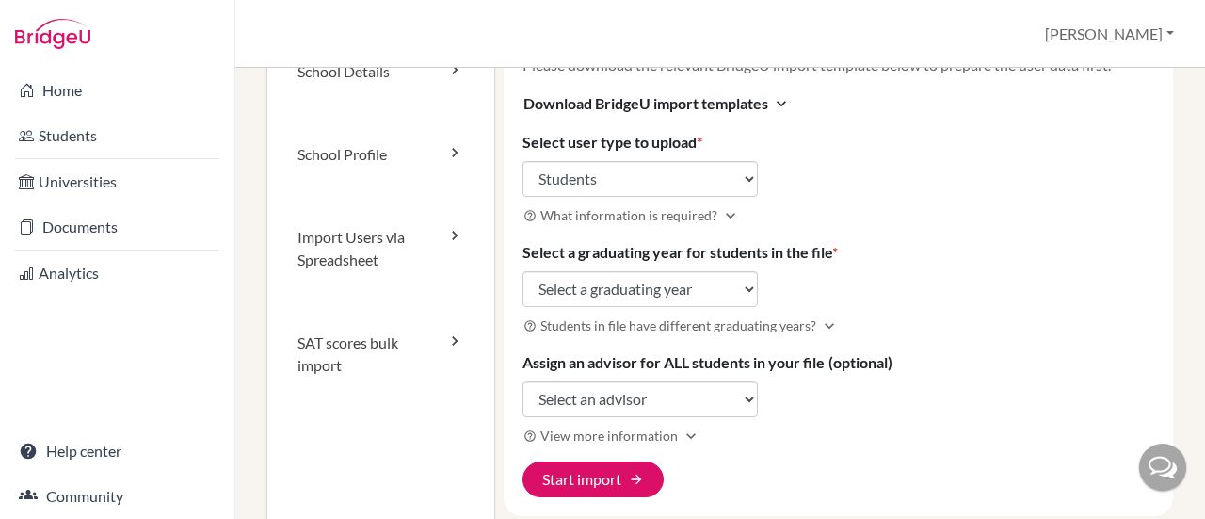
scroll to position [0, 0]
